Goal: Find specific page/section: Find specific page/section

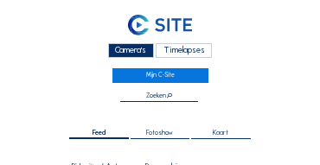
scroll to position [28, 0]
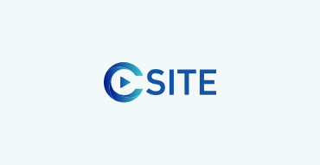
click at [128, 22] on div at bounding box center [160, 82] width 320 height 165
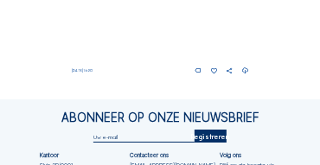
scroll to position [741, 0]
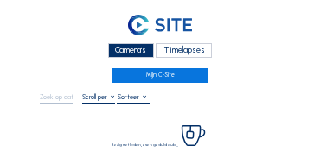
click at [123, 47] on div "Camera's" at bounding box center [131, 50] width 46 height 15
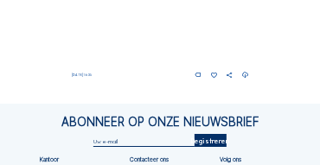
scroll to position [747, 0]
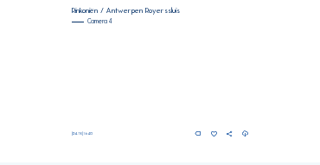
scroll to position [730, 0]
